Goal: Transaction & Acquisition: Subscribe to service/newsletter

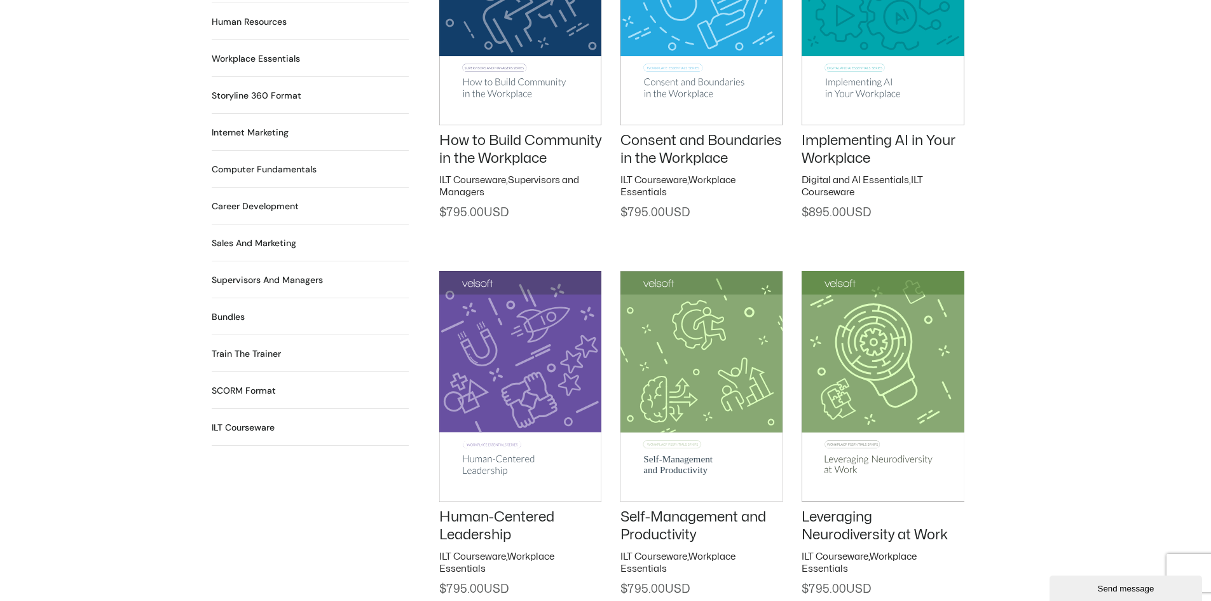
scroll to position [1145, 0]
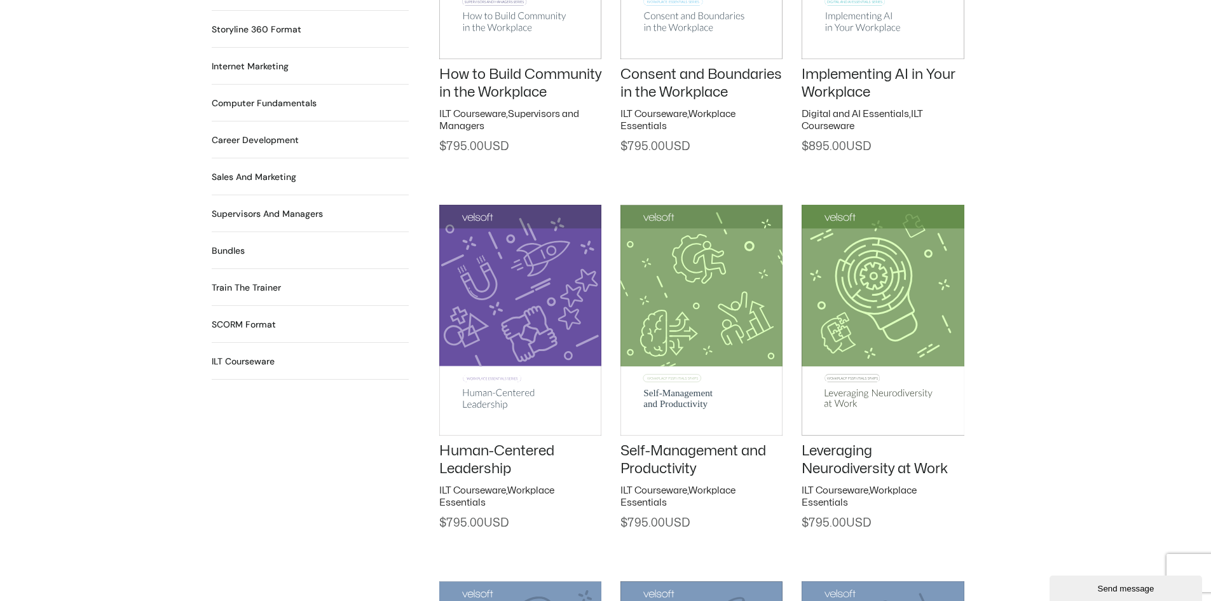
click at [228, 207] on h2 "Supervisors and Managers 91 Products" at bounding box center [267, 213] width 111 height 13
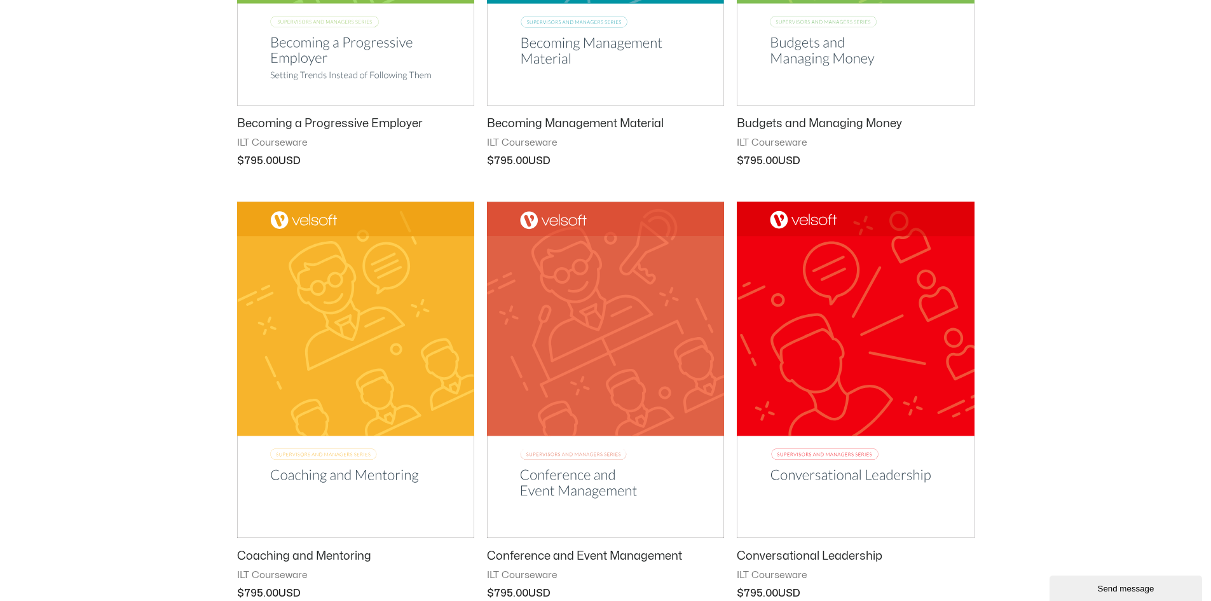
scroll to position [1526, 0]
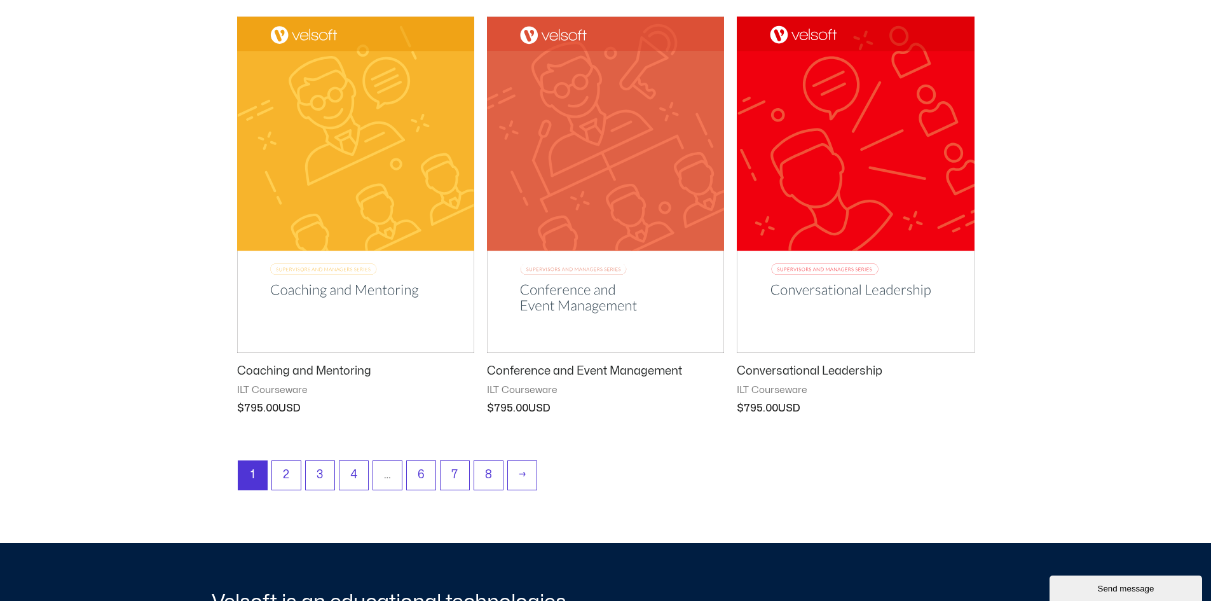
drag, startPoint x: 1122, startPoint y: 240, endPoint x: 1117, endPoint y: 249, distance: 10.1
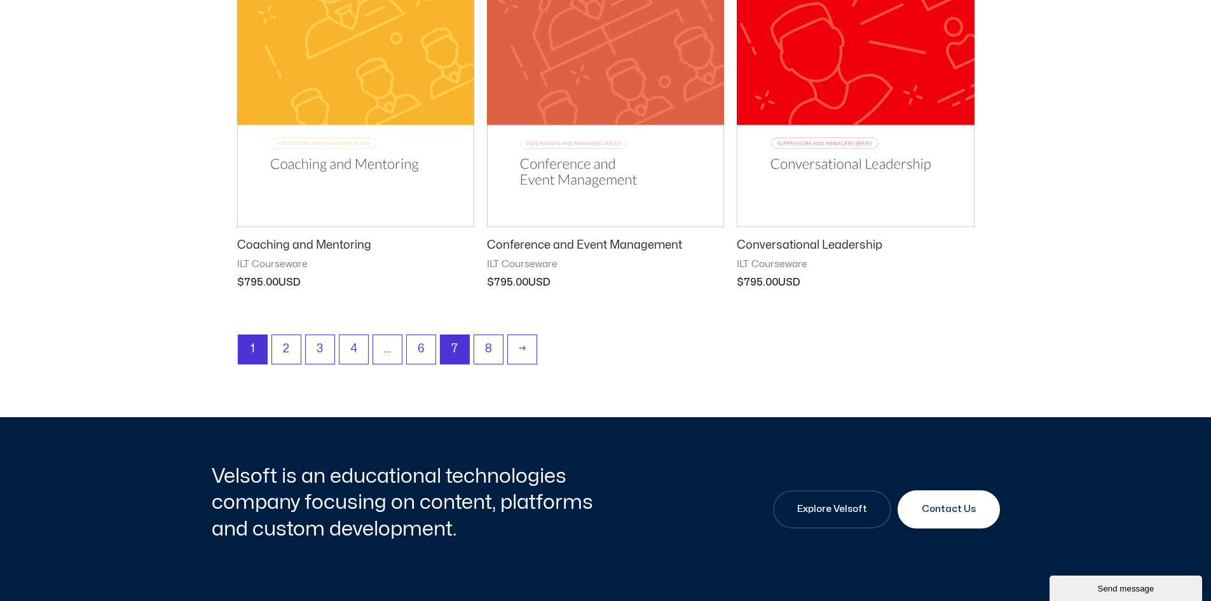
scroll to position [1653, 0]
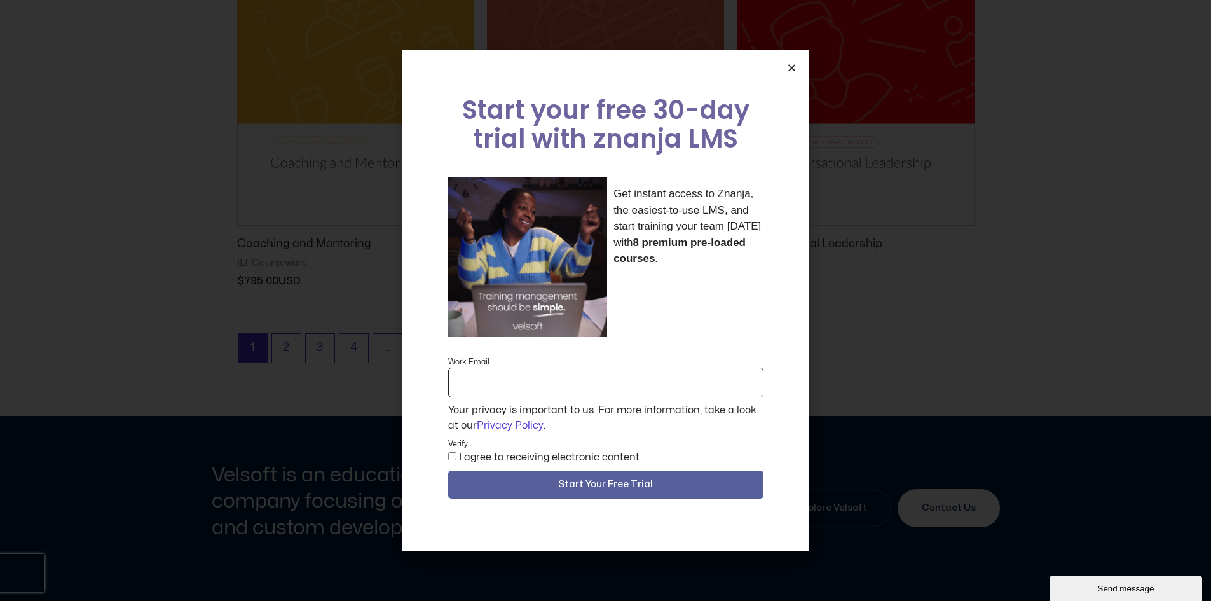
click at [505, 388] on input "Work Email" at bounding box center [605, 383] width 315 height 30
click at [506, 392] on input "Work Email" at bounding box center [605, 383] width 315 height 30
type input "**********"
click at [448, 456] on span "I agree to receiving electronic content" at bounding box center [605, 457] width 315 height 15
click at [540, 486] on span "Start Your Free Trial" at bounding box center [606, 484] width 285 height 15
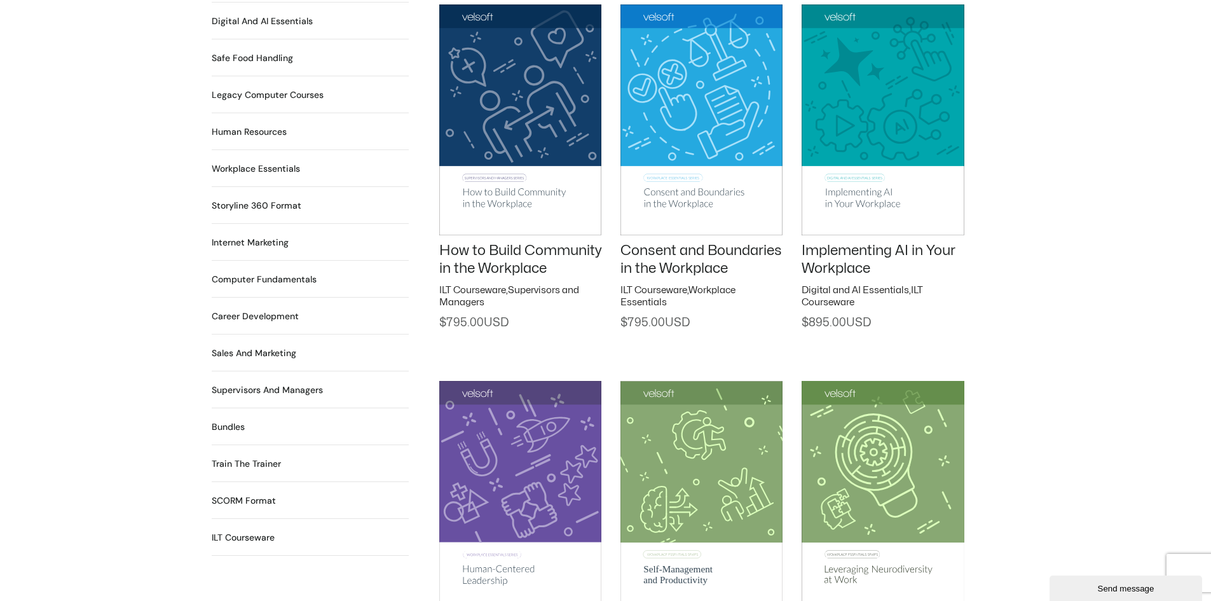
scroll to position [1017, 0]
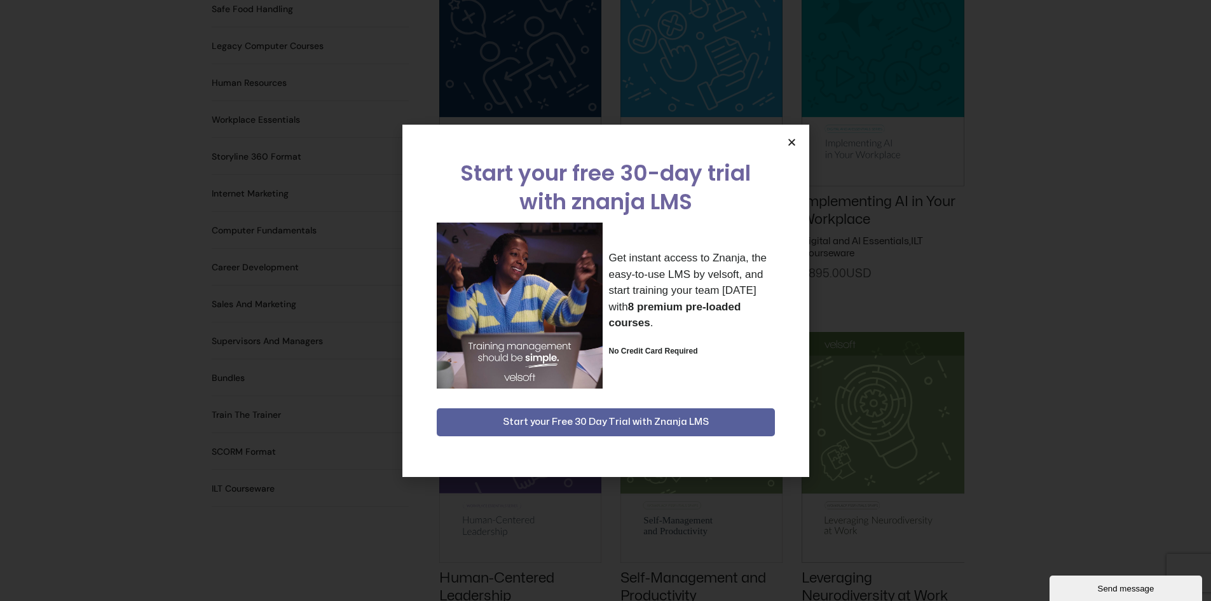
drag, startPoint x: 722, startPoint y: 420, endPoint x: 480, endPoint y: 138, distance: 371.1
click at [602, 134] on div "Start your free 30-day trial with znanja LMS Get instant access to Znanja, the …" at bounding box center [606, 301] width 338 height 352
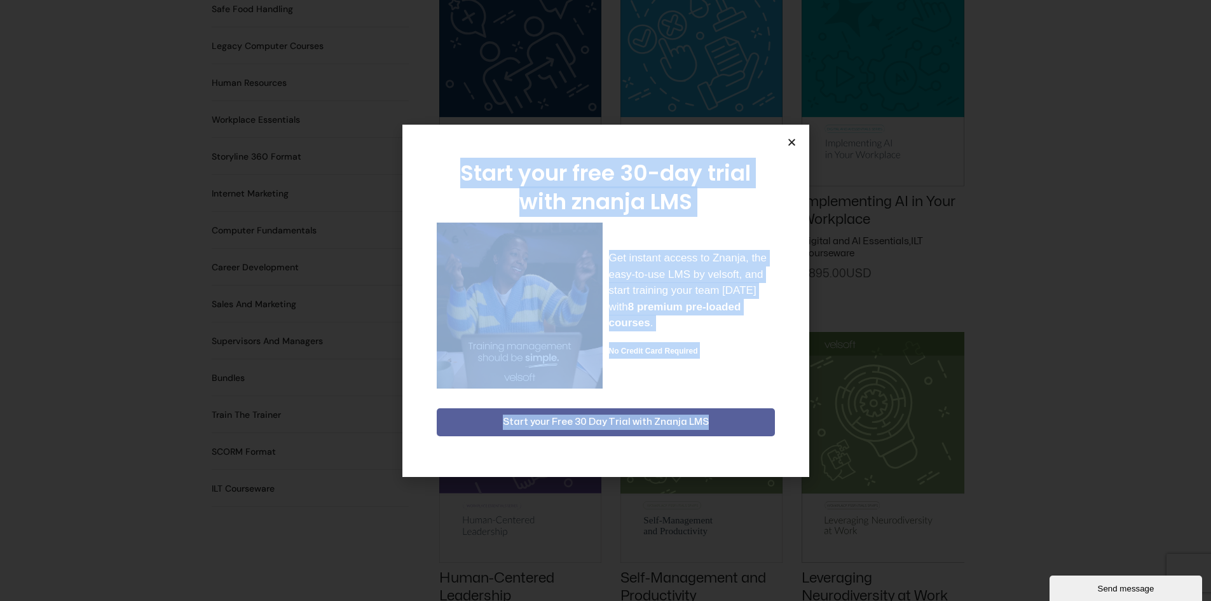
drag, startPoint x: 462, startPoint y: 173, endPoint x: 749, endPoint y: 451, distance: 399.8
click at [745, 447] on div "Start your free 30-day trial with znanja LMS Get instant access to Znanja, the …" at bounding box center [606, 301] width 338 height 352
copy div "Start your free 30-day trial with znanja LMS Get instant access to Znanja, the …"
